Goal: Task Accomplishment & Management: Use online tool/utility

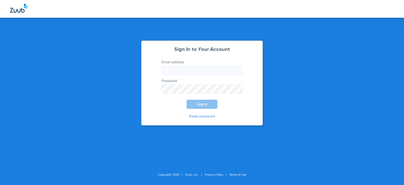
type input "[EMAIL_ADDRESS][DOMAIN_NAME]"
click at [199, 101] on button "Log In" at bounding box center [202, 104] width 31 height 9
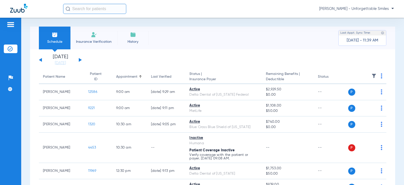
click at [79, 59] on button at bounding box center [80, 60] width 3 height 4
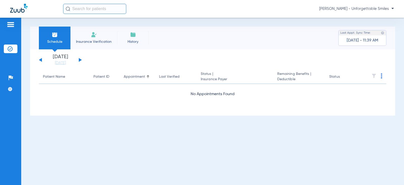
click at [79, 59] on button at bounding box center [80, 60] width 3 height 4
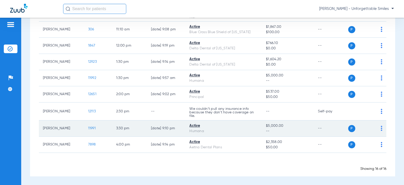
scroll to position [196, 0]
click at [381, 127] on img at bounding box center [382, 127] width 2 height 5
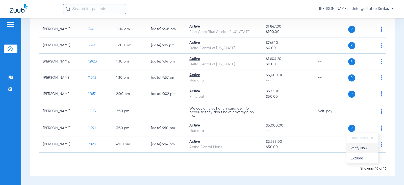
click at [363, 148] on span "Verify Now" at bounding box center [363, 148] width 24 height 4
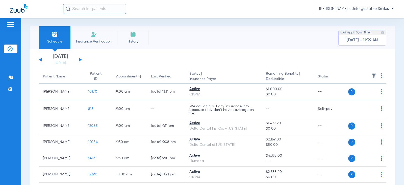
scroll to position [0, 0]
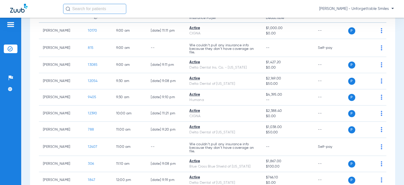
scroll to position [126, 0]
